Goal: Information Seeking & Learning: Learn about a topic

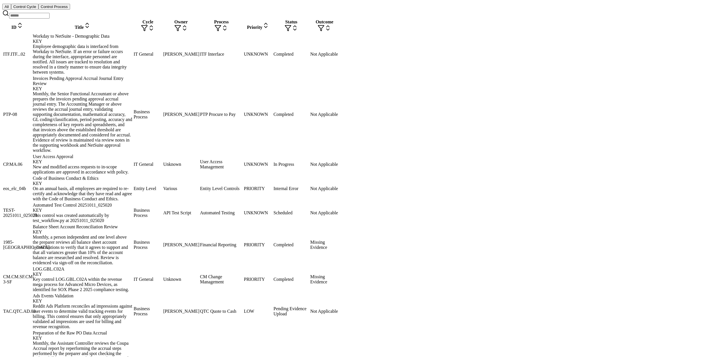
scroll to position [266, 0]
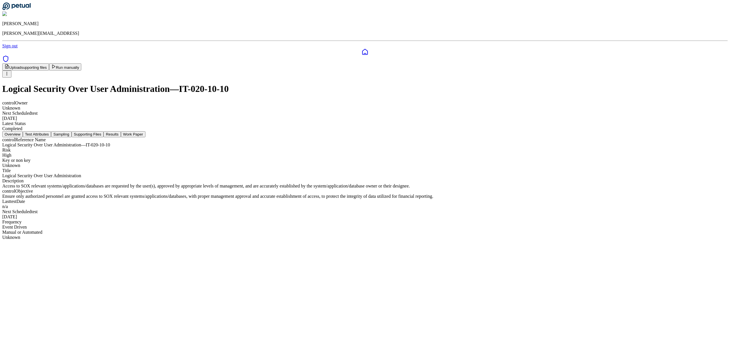
click at [51, 131] on button "Test Attributes" at bounding box center [37, 134] width 29 height 6
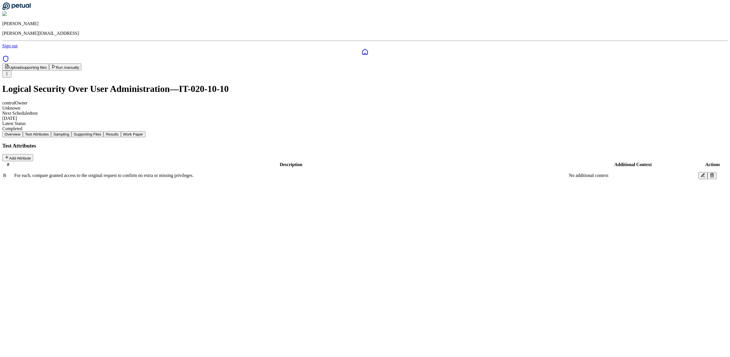
click at [72, 131] on button "Sampling" at bounding box center [61, 134] width 21 height 6
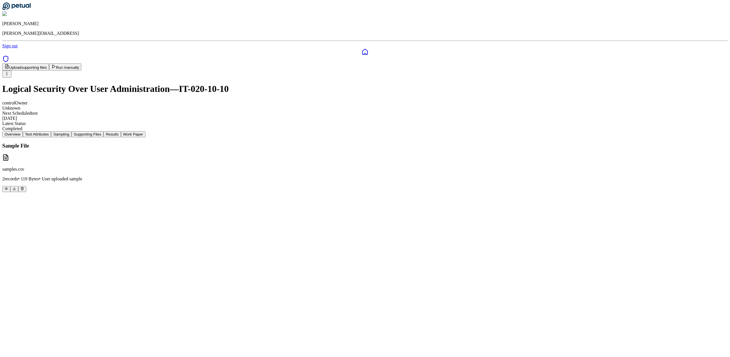
click at [103, 131] on button "Supporting Files" at bounding box center [88, 134] width 32 height 6
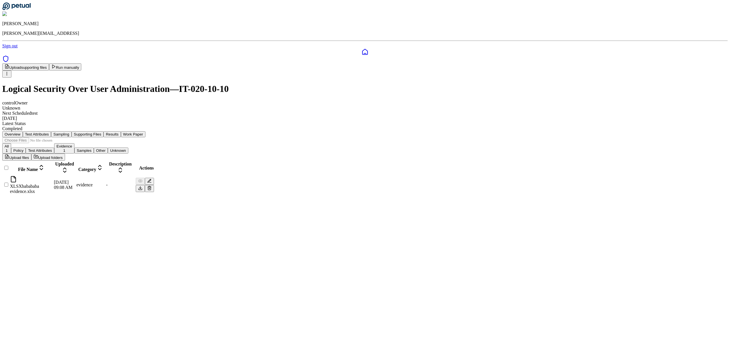
click at [365, 131] on div "Overview Test Attributes Sampling Supporting Files Results Work Paper" at bounding box center [364, 134] width 725 height 6
click at [121, 131] on button "Results" at bounding box center [111, 134] width 17 height 6
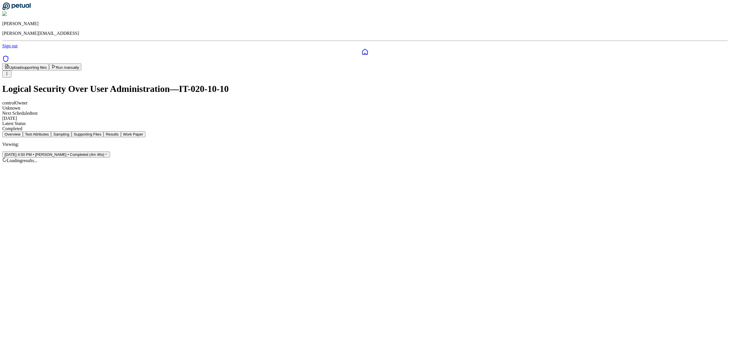
click at [145, 131] on button "Work Paper" at bounding box center [133, 134] width 25 height 6
click at [82, 63] on button "Run manually" at bounding box center [65, 66] width 32 height 7
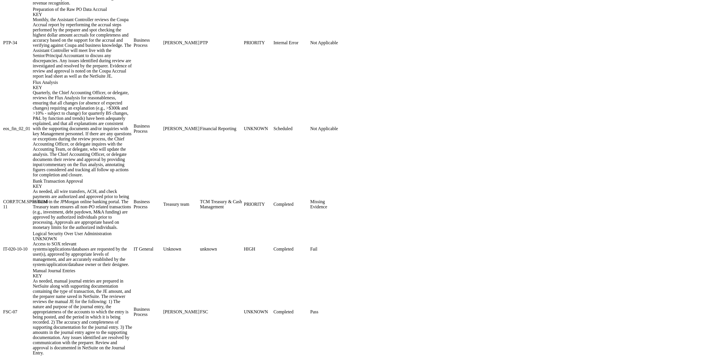
scroll to position [677, 0]
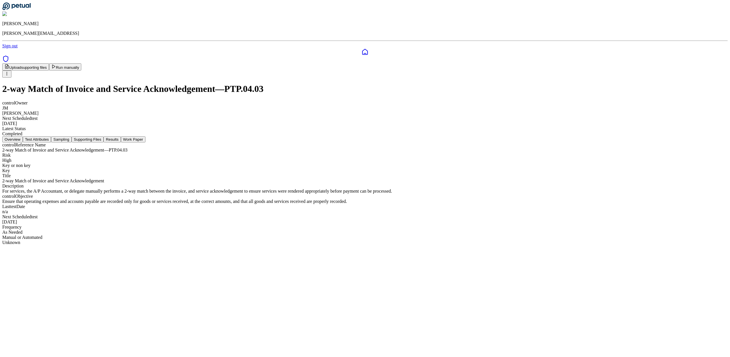
click at [51, 136] on button "Test Attributes" at bounding box center [37, 139] width 29 height 6
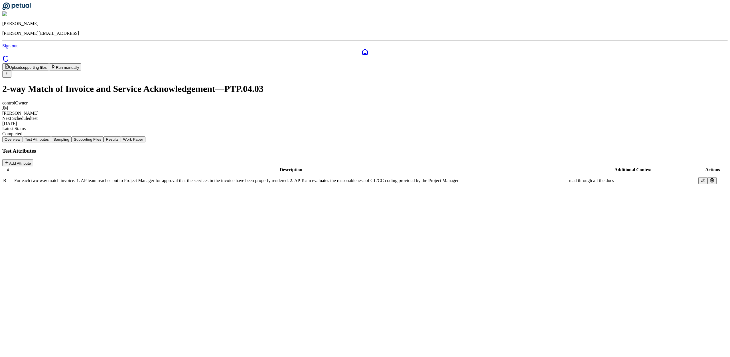
drag, startPoint x: 307, startPoint y: 90, endPoint x: 325, endPoint y: 88, distance: 18.0
click at [307, 136] on div "Overview Test Attributes Sampling Supporting Files Results Work Paper" at bounding box center [364, 139] width 725 height 6
drag, startPoint x: 282, startPoint y: 92, endPoint x: 287, endPoint y: 91, distance: 4.3
click at [283, 136] on div "Overview Test Attributes Sampling Supporting Files Results Work Paper" at bounding box center [364, 139] width 725 height 6
click at [72, 136] on button "Sampling" at bounding box center [61, 139] width 21 height 6
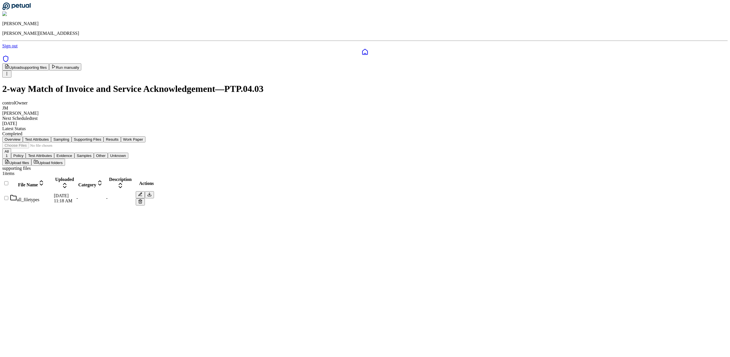
click at [103, 136] on button "Supporting Files" at bounding box center [88, 139] width 32 height 6
click at [9, 201] on div at bounding box center [6, 201] width 6 height 0
click at [9, 172] on icon at bounding box center [7, 174] width 5 height 5
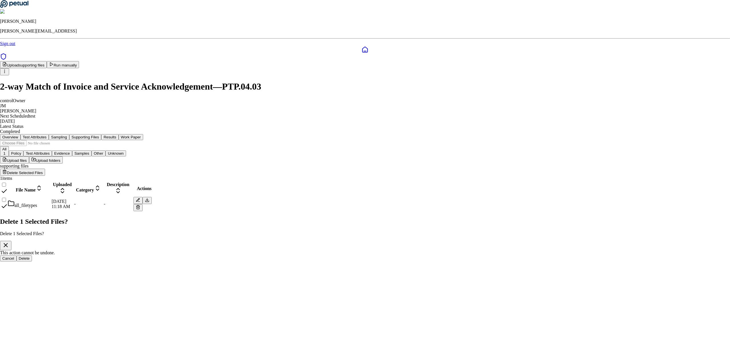
click at [32, 255] on button "Delete" at bounding box center [25, 258] width 16 height 6
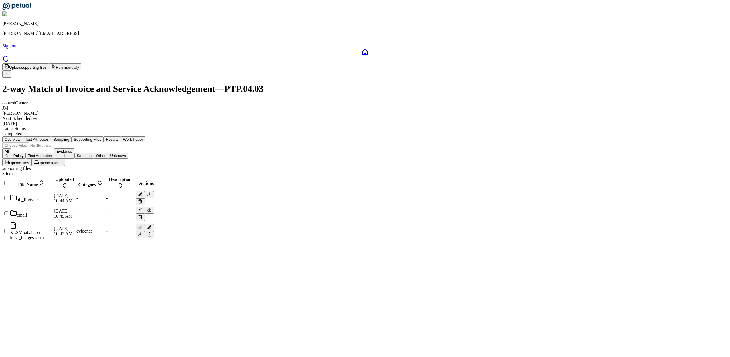
click at [53, 194] on div "all_filetypes" at bounding box center [31, 198] width 43 height 8
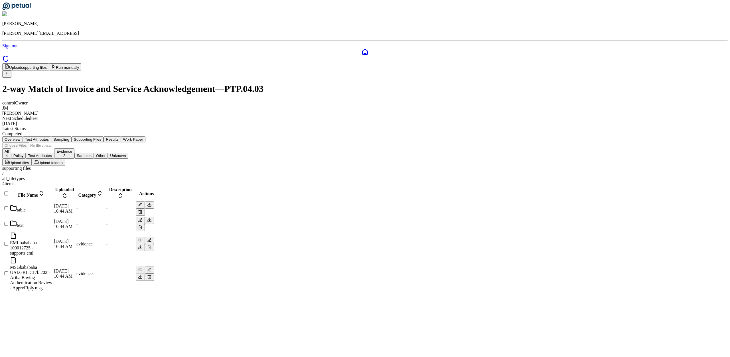
click at [53, 204] on div "table" at bounding box center [31, 208] width 43 height 8
click at [53, 220] on div "text" at bounding box center [31, 224] width 43 height 8
click at [53, 232] on div "EMLbabababa 100012725 - supports.eml" at bounding box center [31, 243] width 43 height 23
click at [53, 232] on td "EMLbabababa 100012725 - supports.eml" at bounding box center [31, 244] width 43 height 24
drag, startPoint x: 222, startPoint y: 142, endPoint x: 219, endPoint y: 139, distance: 3.9
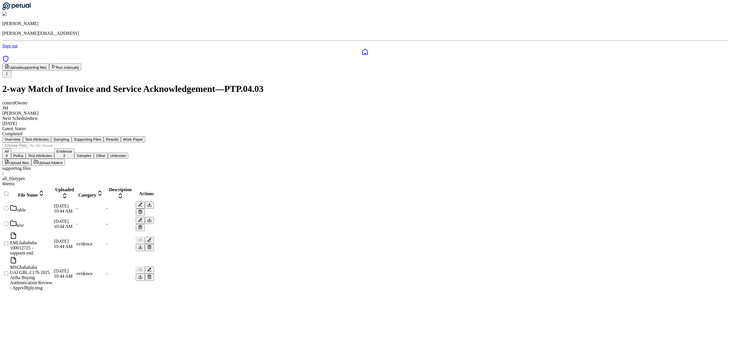
click at [221, 166] on div "supporting files / all_filetypes 4 items File Name Uploaded Category Descriptio…" at bounding box center [364, 228] width 725 height 125
drag, startPoint x: 219, startPoint y: 138, endPoint x: 225, endPoint y: 146, distance: 9.5
click at [219, 166] on div "supporting files" at bounding box center [364, 168] width 725 height 5
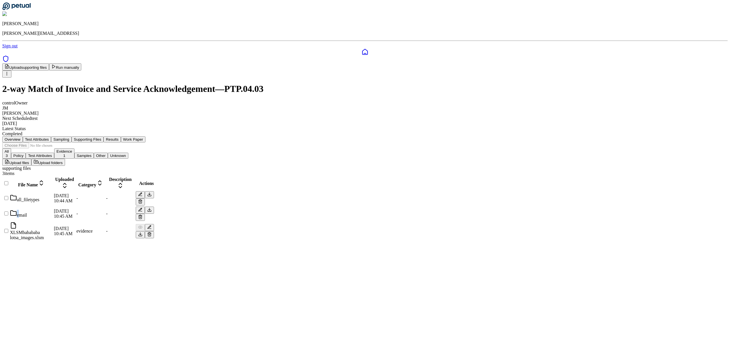
click at [53, 209] on div "email" at bounding box center [31, 213] width 43 height 8
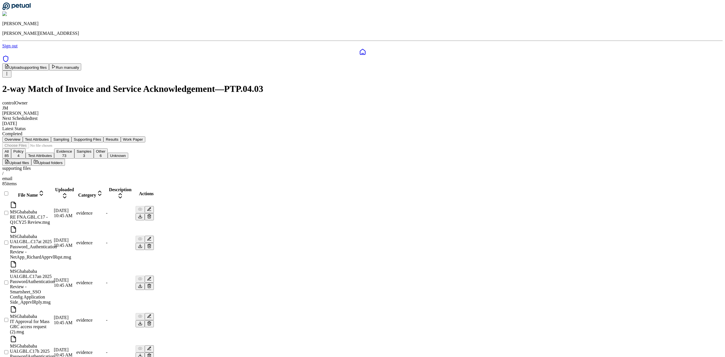
click at [359, 48] on icon at bounding box center [362, 51] width 7 height 7
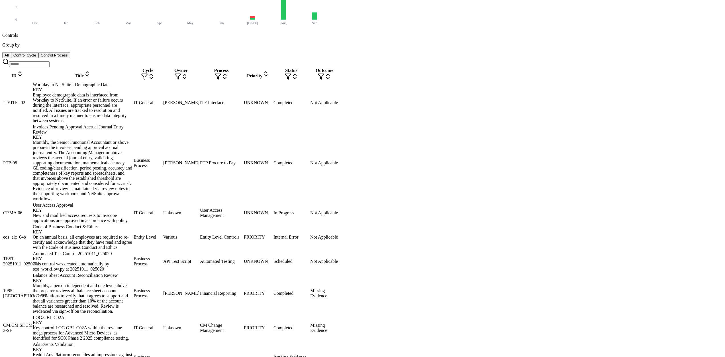
scroll to position [301, 0]
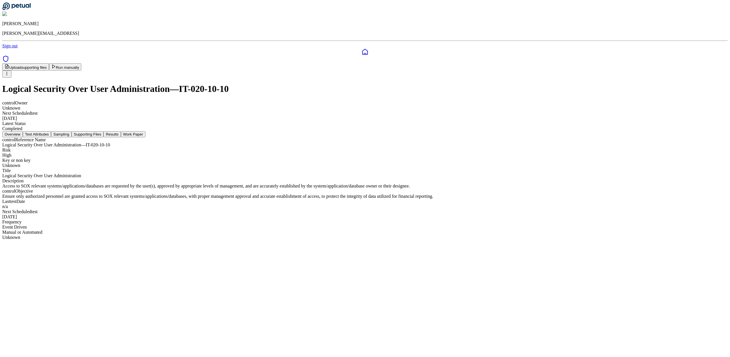
click at [51, 131] on button "Test Attributes" at bounding box center [37, 134] width 29 height 6
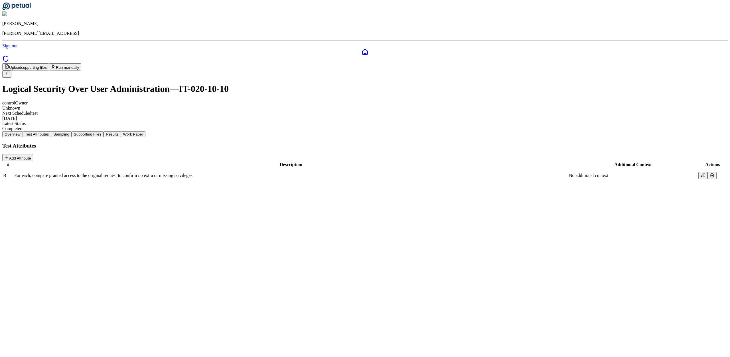
click at [310, 131] on div "Overview Test Attributes Sampling Supporting Files Results Work Paper" at bounding box center [364, 134] width 725 height 6
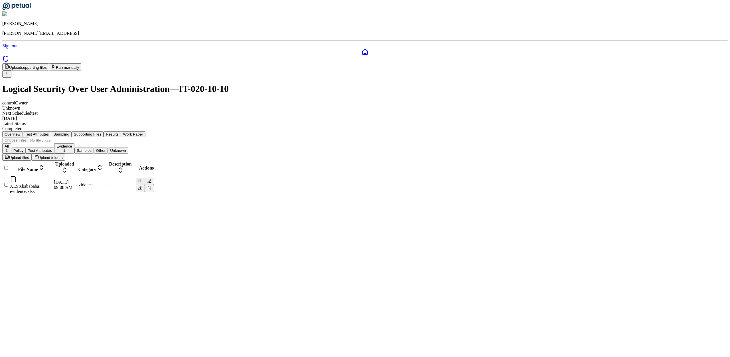
click at [103, 131] on button "Supporting Files" at bounding box center [88, 134] width 32 height 6
click at [145, 131] on button "Work Paper" at bounding box center [133, 134] width 25 height 6
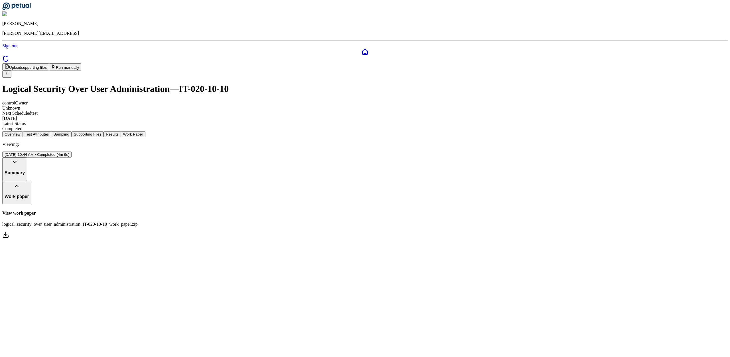
click at [365, 108] on html "[PERSON_NAME] [PERSON_NAME][EMAIL_ADDRESS] Sign out Upload supporting files Run…" at bounding box center [365, 122] width 730 height 244
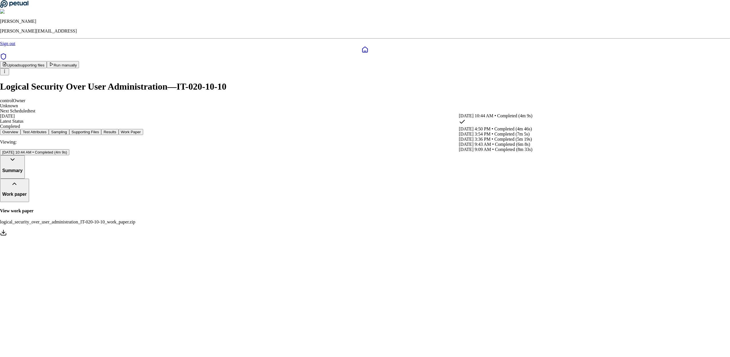
click at [365, 150] on html "[PERSON_NAME] [PERSON_NAME][EMAIL_ADDRESS] Sign out Upload supporting files Run…" at bounding box center [365, 120] width 730 height 241
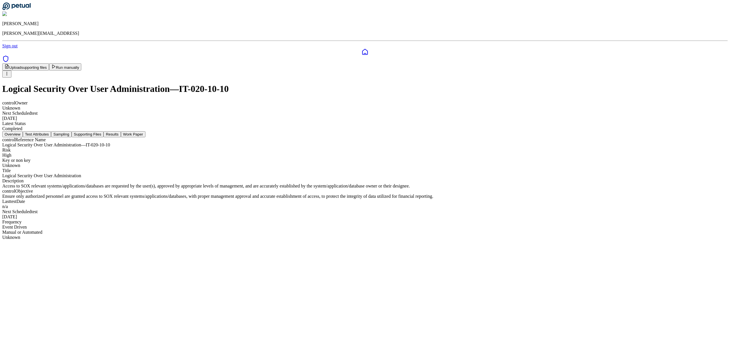
click at [23, 131] on button "Overview" at bounding box center [12, 134] width 21 height 6
drag, startPoint x: 268, startPoint y: 109, endPoint x: 262, endPoint y: 100, distance: 11.1
click at [267, 137] on div "control Reference Name Logical Security Over User Administration — IT-020-10-10…" at bounding box center [364, 168] width 725 height 62
click at [51, 131] on button "Test Attributes" at bounding box center [37, 134] width 29 height 6
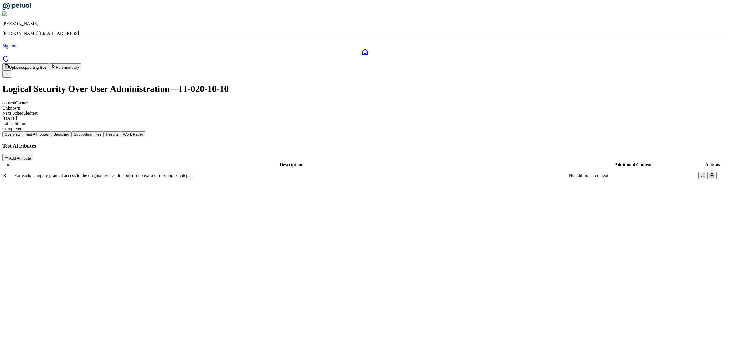
drag, startPoint x: 301, startPoint y: 95, endPoint x: 304, endPoint y: 95, distance: 2.9
click at [72, 131] on button "Sampling" at bounding box center [61, 134] width 21 height 6
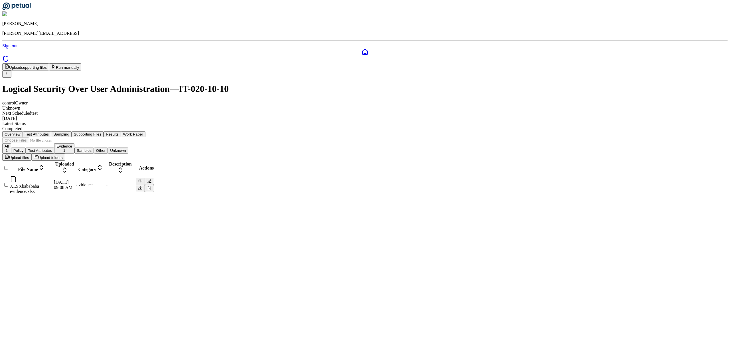
click at [103, 131] on button "Supporting Files" at bounding box center [88, 134] width 32 height 6
click at [72, 131] on button "Sampling" at bounding box center [61, 134] width 21 height 6
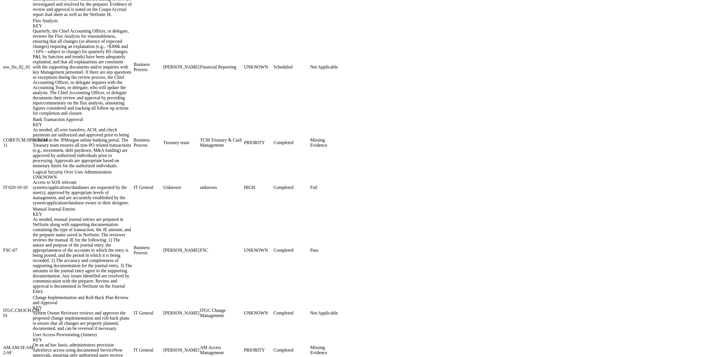
scroll to position [677, 0]
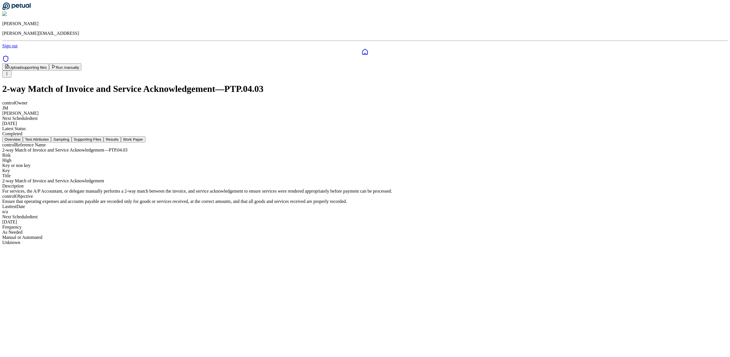
click at [51, 136] on button "Test Attributes" at bounding box center [37, 139] width 29 height 6
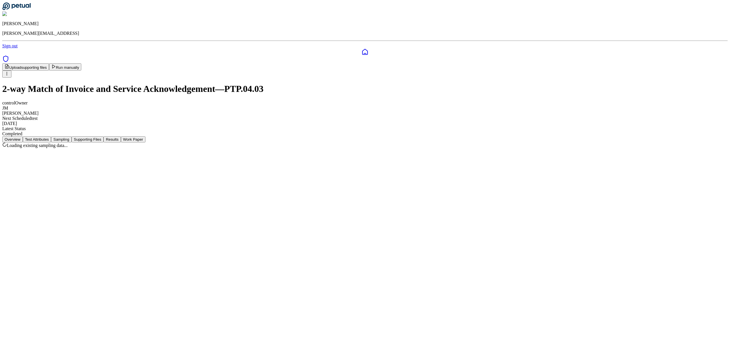
click at [72, 136] on button "Sampling" at bounding box center [61, 139] width 21 height 6
click at [103, 136] on button "Supporting Files" at bounding box center [88, 139] width 32 height 6
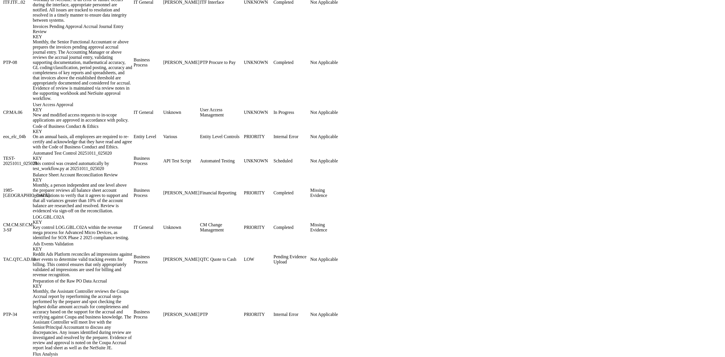
scroll to position [266, 0]
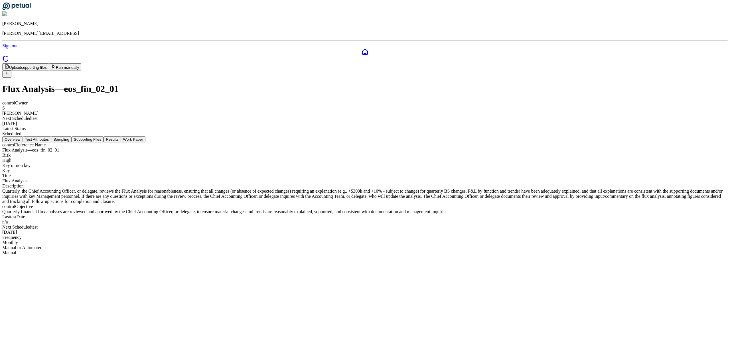
click at [51, 136] on button "Test Attributes" at bounding box center [37, 139] width 29 height 6
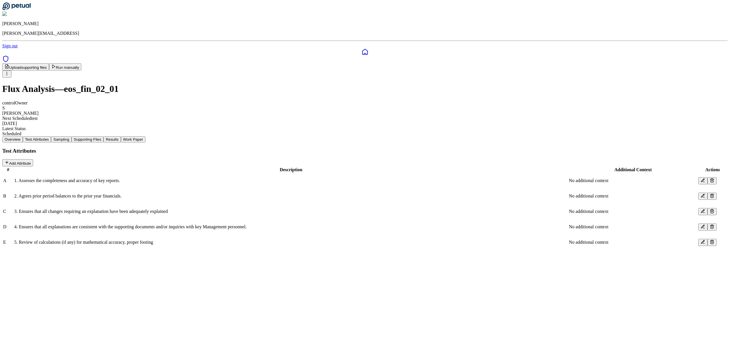
click at [72, 136] on button "Sampling" at bounding box center [61, 139] width 21 height 6
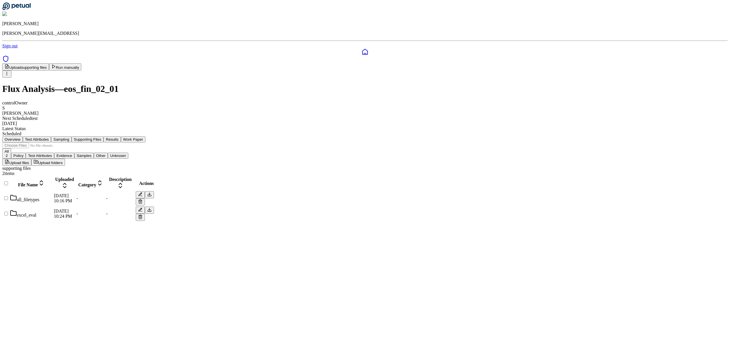
drag, startPoint x: 339, startPoint y: 93, endPoint x: 357, endPoint y: 94, distance: 17.1
click at [103, 136] on button "Supporting Files" at bounding box center [88, 139] width 32 height 6
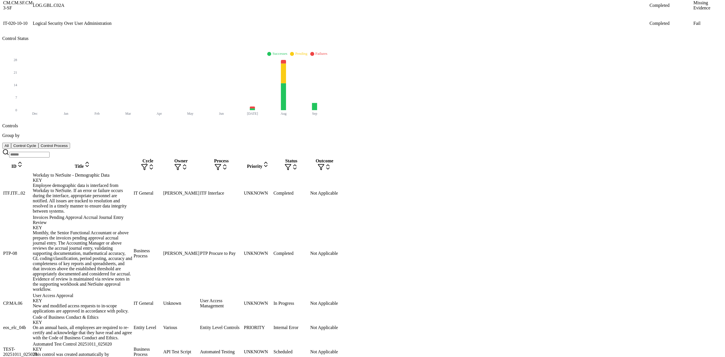
scroll to position [143, 0]
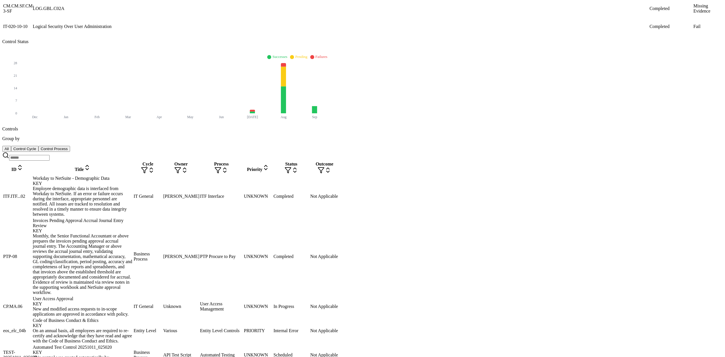
click at [32, 254] on div "PTP-08" at bounding box center [17, 256] width 29 height 5
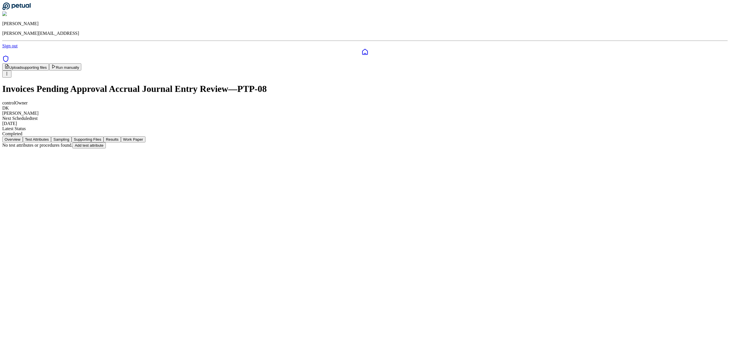
click at [51, 136] on button "Test Attributes" at bounding box center [37, 139] width 29 height 6
click at [276, 136] on div "Overview Test Attributes Sampling Supporting Files Results Work Paper" at bounding box center [364, 139] width 725 height 6
click at [72, 136] on button "Sampling" at bounding box center [61, 139] width 21 height 6
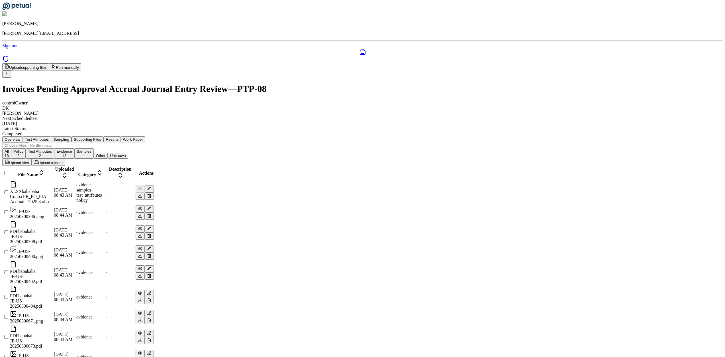
drag, startPoint x: 329, startPoint y: 92, endPoint x: 351, endPoint y: 93, distance: 22.0
click at [103, 136] on button "Supporting Files" at bounding box center [88, 139] width 32 height 6
click at [51, 136] on button "Test Attributes" at bounding box center [37, 139] width 29 height 6
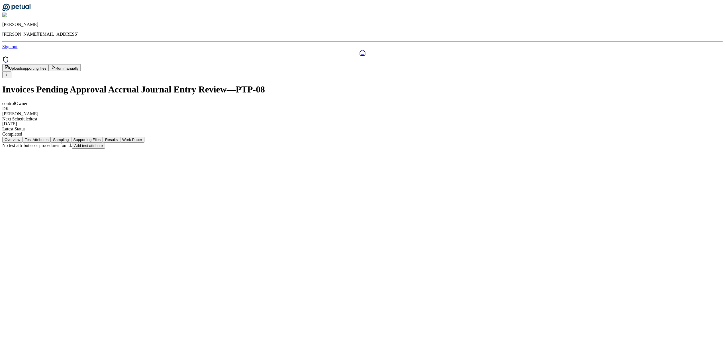
scroll to position [143, 0]
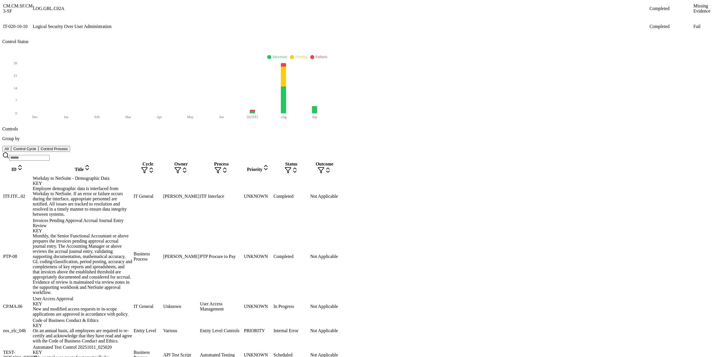
click at [115, 328] on div "On an annual basis, all employees are required to re-certify and acknowledge th…" at bounding box center [83, 335] width 100 height 15
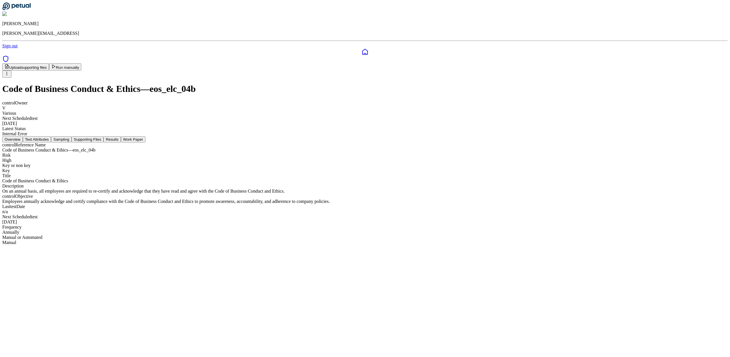
click at [228, 136] on div "Overview Test Attributes Sampling Supporting Files Results Work Paper" at bounding box center [364, 139] width 725 height 6
click at [51, 136] on button "Test Attributes" at bounding box center [37, 139] width 29 height 6
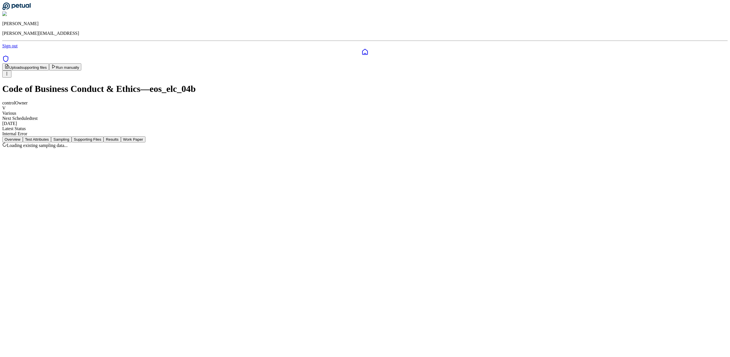
click at [72, 136] on button "Sampling" at bounding box center [61, 139] width 21 height 6
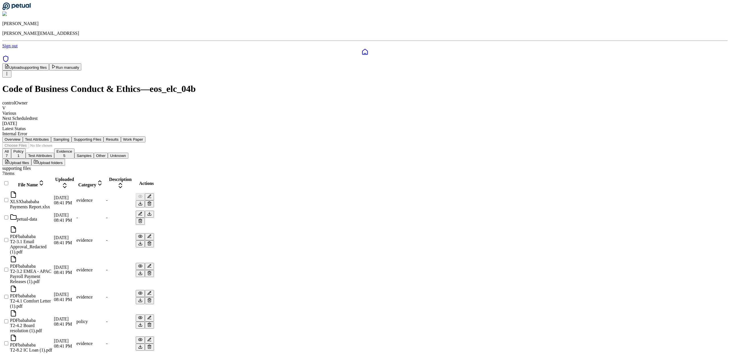
drag, startPoint x: 335, startPoint y: 92, endPoint x: 365, endPoint y: 93, distance: 29.9
click at [103, 136] on button "Supporting Files" at bounding box center [88, 139] width 32 height 6
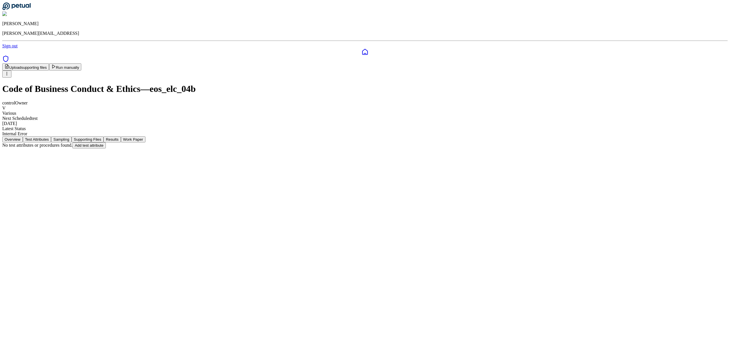
click at [51, 136] on button "Test Attributes" at bounding box center [37, 139] width 29 height 6
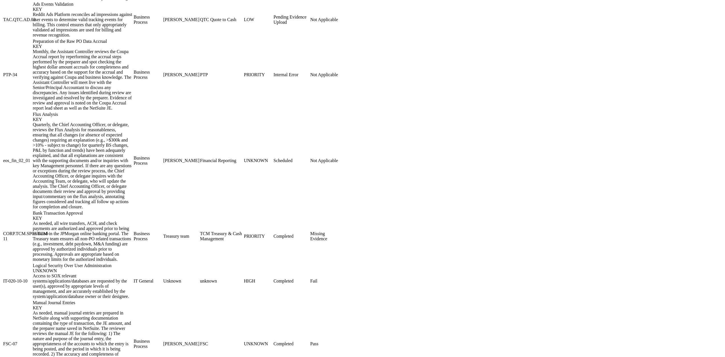
scroll to position [677, 0]
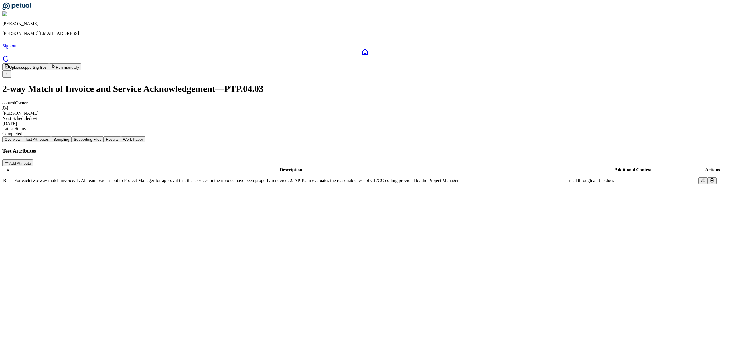
click at [51, 136] on button "Test Attributes" at bounding box center [37, 139] width 29 height 6
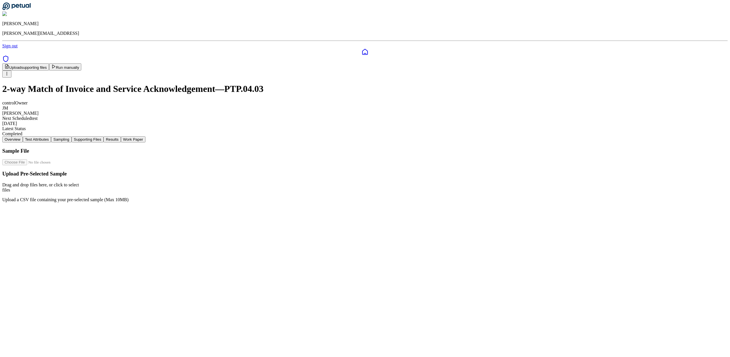
click at [72, 136] on button "Sampling" at bounding box center [61, 139] width 21 height 6
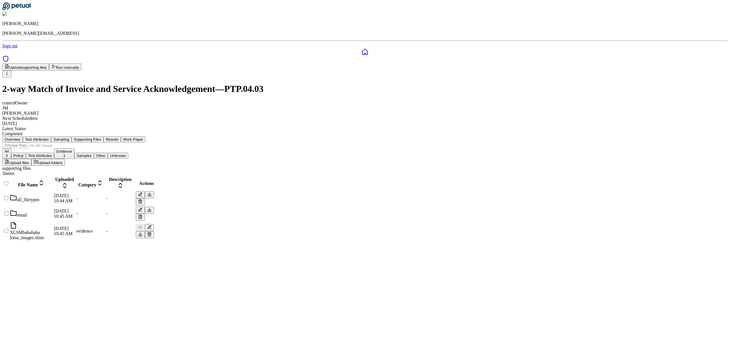
drag, startPoint x: 331, startPoint y: 99, endPoint x: 342, endPoint y: 97, distance: 11.3
click at [103, 136] on button "Supporting Files" at bounding box center [88, 139] width 32 height 6
click at [365, 136] on div "Overview Test Attributes Sampling Supporting Files Results Work Paper" at bounding box center [364, 139] width 725 height 6
click at [121, 136] on button "Results" at bounding box center [111, 139] width 17 height 6
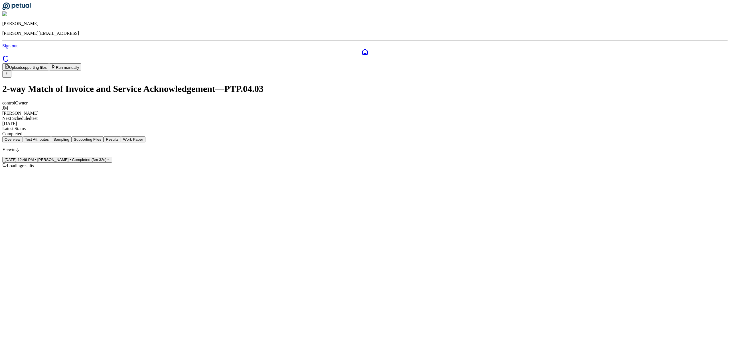
click at [145, 136] on button "Work Paper" at bounding box center [133, 139] width 25 height 6
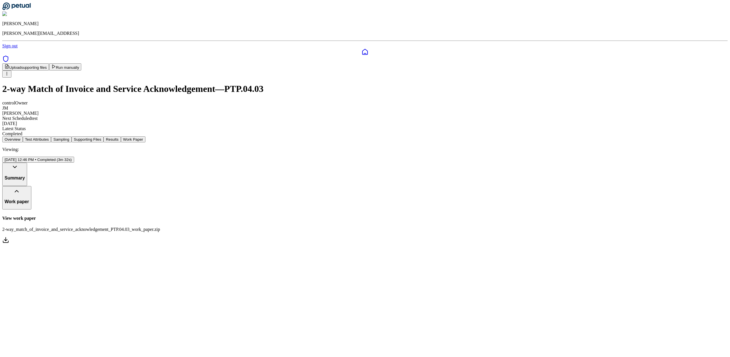
click at [18, 163] on icon at bounding box center [14, 166] width 7 height 7
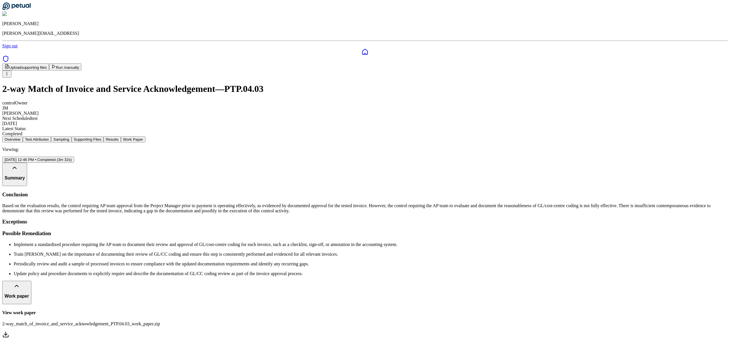
click at [18, 164] on icon at bounding box center [14, 167] width 7 height 7
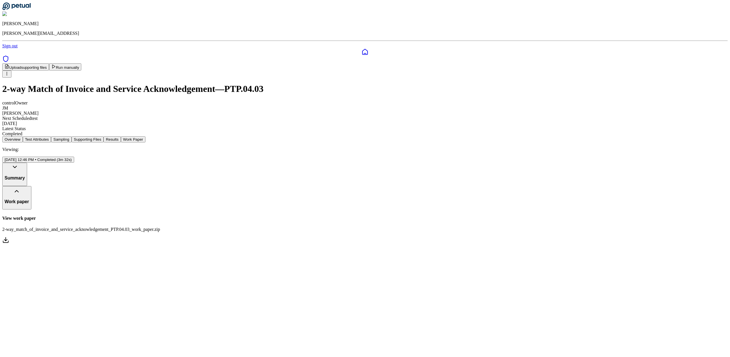
click at [23, 136] on button "Overview" at bounding box center [12, 139] width 21 height 6
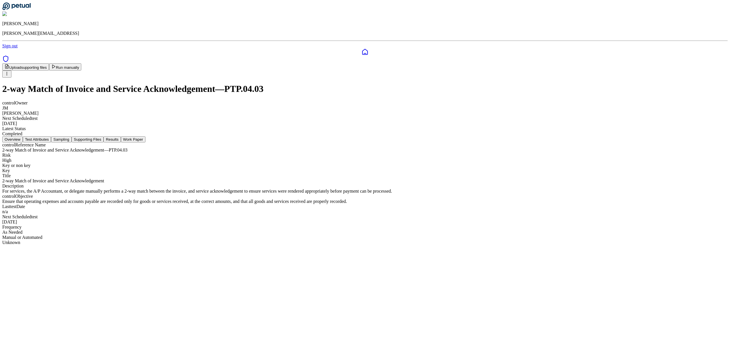
drag, startPoint x: 9, startPoint y: 32, endPoint x: 15, endPoint y: 36, distance: 7.1
click at [361, 48] on icon at bounding box center [364, 51] width 7 height 7
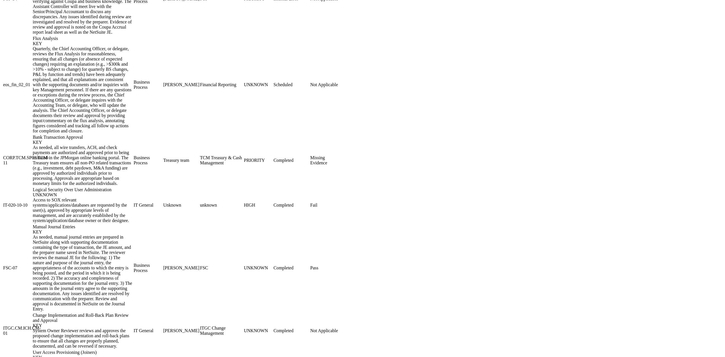
scroll to position [677, 0]
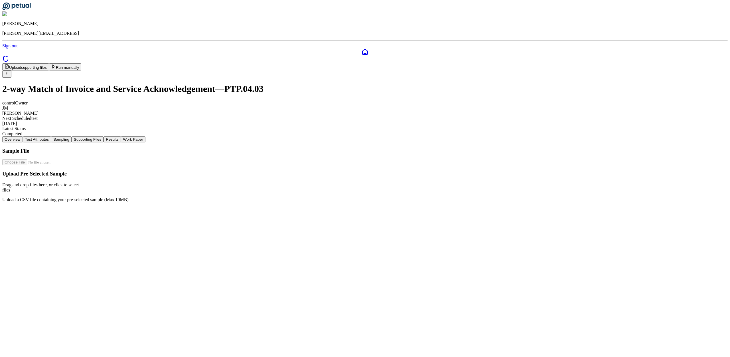
click at [72, 136] on button "Sampling" at bounding box center [61, 139] width 21 height 6
click at [103, 136] on button "Supporting Files" at bounding box center [88, 139] width 32 height 6
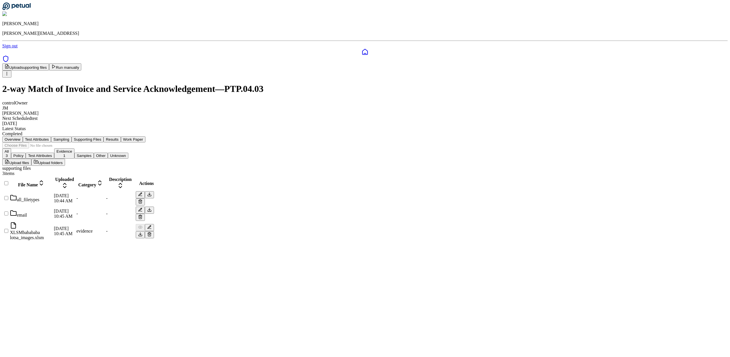
click at [82, 63] on button "Run manually" at bounding box center [65, 66] width 32 height 7
